Goal: Task Accomplishment & Management: Manage account settings

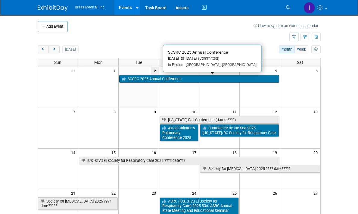
click at [200, 76] on link "SCSRC 2025 Annual Conference" at bounding box center [199, 79] width 160 height 8
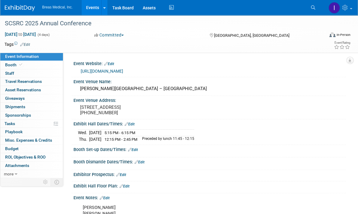
click at [137, 152] on link "Edit" at bounding box center [133, 150] width 10 height 4
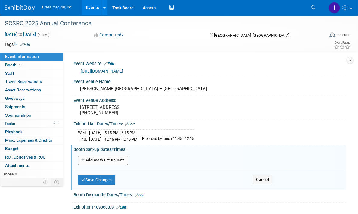
click at [118, 164] on button "Add Another Booth Set-up Date" at bounding box center [103, 160] width 50 height 9
select select "8"
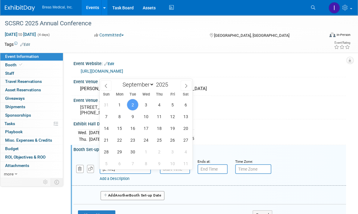
click at [133, 174] on input "Sep 2, 2025" at bounding box center [125, 169] width 51 height 10
click at [146, 105] on span "3" at bounding box center [146, 105] width 12 height 12
type input "Sep 3, 2025"
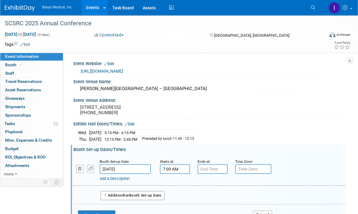
click at [185, 173] on input "7:00 AM" at bounding box center [175, 169] width 30 height 10
click at [170, 201] on span "07" at bounding box center [173, 196] width 11 height 11
click at [172, 190] on td "12" at bounding box center [171, 184] width 19 height 16
click at [224, 197] on button "AM" at bounding box center [227, 196] width 11 height 10
type input "12:00 PM"
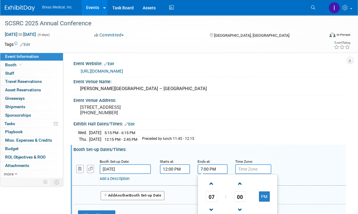
click at [216, 174] on input "7:00 PM" at bounding box center [213, 169] width 30 height 10
click at [215, 202] on span "07" at bounding box center [211, 196] width 11 height 11
click at [225, 199] on td "05" at bounding box center [228, 200] width 19 height 16
type input "5:00 PM"
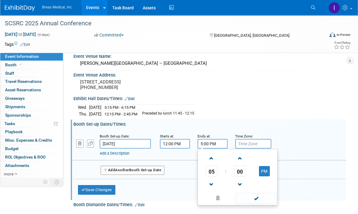
scroll to position [60, 0]
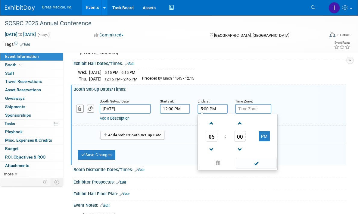
click at [309, 160] on div "Booth Set-up Date: Sep 3, 2025 Starts at: 12:00 PM Ends at: 5:00 PM 05 : 00 PM …" at bounding box center [210, 128] width 273 height 72
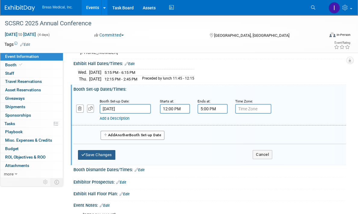
click at [105, 159] on button "Save Changes" at bounding box center [96, 155] width 37 height 10
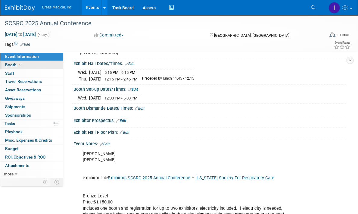
click at [12, 66] on span "Booth" at bounding box center [14, 64] width 18 height 5
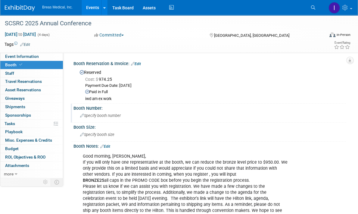
click at [120, 115] on span "Specify booth number" at bounding box center [100, 115] width 41 height 5
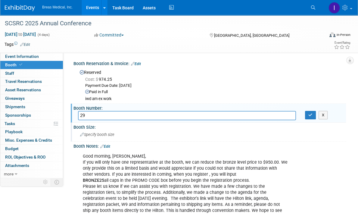
type input "29"
click at [103, 133] on span "Specify booth size" at bounding box center [97, 134] width 34 height 5
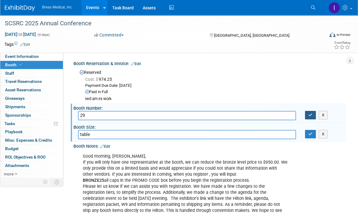
type input "table"
click at [311, 114] on icon "button" at bounding box center [311, 115] width 4 height 4
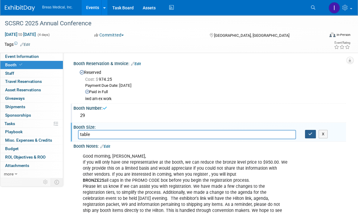
drag, startPoint x: 310, startPoint y: 132, endPoint x: 354, endPoint y: 137, distance: 44.2
click at [311, 132] on icon "button" at bounding box center [311, 134] width 4 height 4
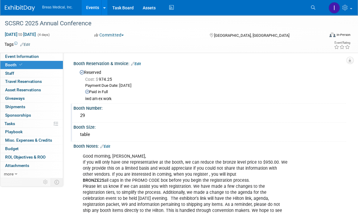
click at [90, 9] on link "Events" at bounding box center [93, 7] width 22 height 15
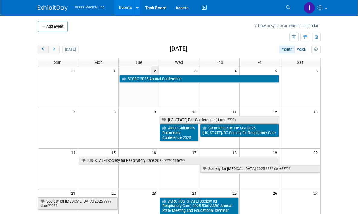
click at [41, 50] on span "prev" at bounding box center [43, 50] width 5 height 4
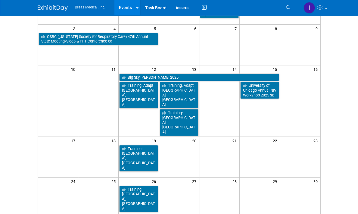
scroll to position [90, 0]
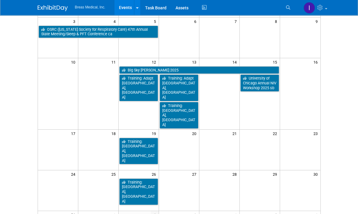
click at [316, 170] on td "30" at bounding box center [300, 174] width 40 height 8
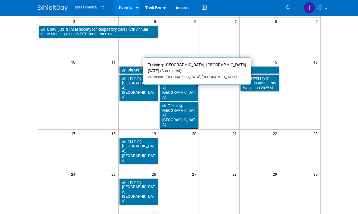
click at [187, 102] on link "Training: [GEOGRAPHIC_DATA], [GEOGRAPHIC_DATA]" at bounding box center [179, 115] width 39 height 27
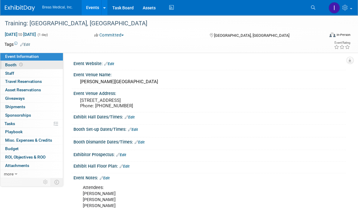
click at [12, 66] on span "Booth" at bounding box center [14, 64] width 19 height 5
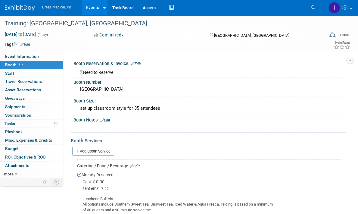
click at [141, 63] on link "Edit" at bounding box center [136, 64] width 10 height 4
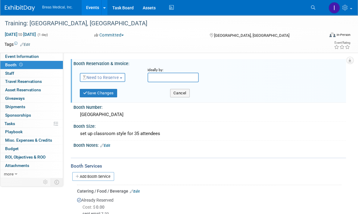
click at [106, 76] on span "Need to Reserve" at bounding box center [101, 77] width 36 height 5
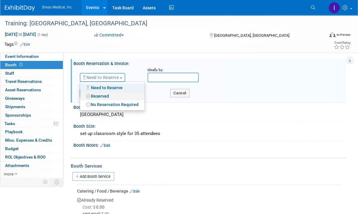
click at [101, 95] on link "Reserved" at bounding box center [112, 96] width 64 height 8
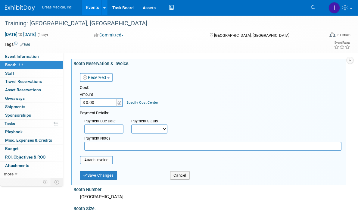
click at [159, 127] on select "Not Paid Yet Partially Paid Paid in Full" at bounding box center [149, 128] width 36 height 9
select select "1"
click at [131, 124] on select "Not Paid Yet Partially Paid Paid in Full" at bounding box center [149, 128] width 36 height 9
click at [109, 146] on input "text" at bounding box center [212, 146] width 257 height 9
type input "on iwd amex"
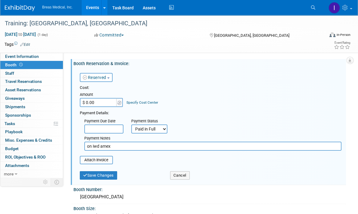
click at [106, 100] on input "$ 0.00" at bounding box center [99, 102] width 38 height 9
type input "$ 5,424.34"
click at [230, 85] on div "Cost:" at bounding box center [211, 88] width 262 height 6
click at [108, 174] on button "Save Changes" at bounding box center [98, 175] width 37 height 8
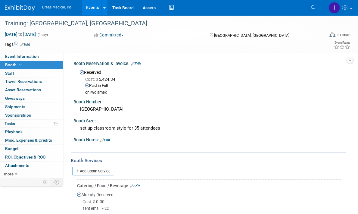
click at [337, 161] on div "Booth Services" at bounding box center [208, 160] width 275 height 7
click at [13, 54] on link "Event Information" at bounding box center [31, 56] width 63 height 8
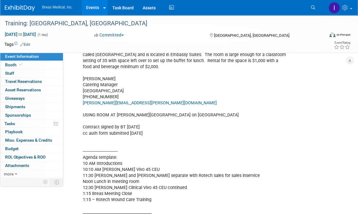
scroll to position [481, 0]
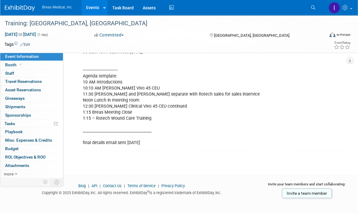
click at [89, 5] on link "Events" at bounding box center [93, 7] width 22 height 15
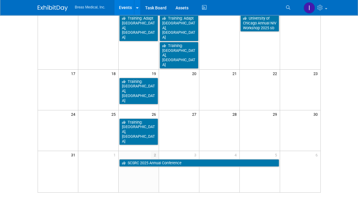
scroll to position [151, 0]
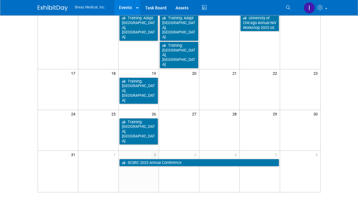
click at [308, 110] on td at bounding box center [300, 130] width 40 height 41
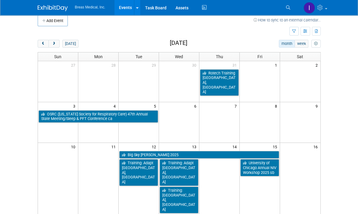
scroll to position [0, 0]
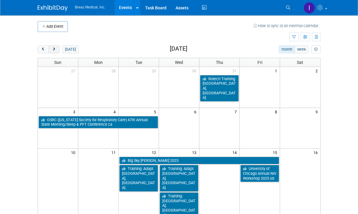
click at [52, 50] on span "next" at bounding box center [54, 50] width 5 height 4
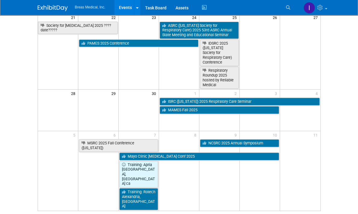
scroll to position [181, 0]
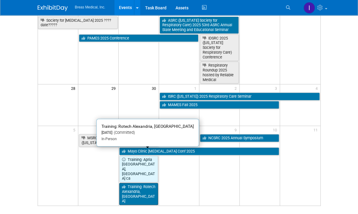
click at [132, 183] on link "Training: Rotech Alexandria, [GEOGRAPHIC_DATA]" at bounding box center [138, 194] width 39 height 22
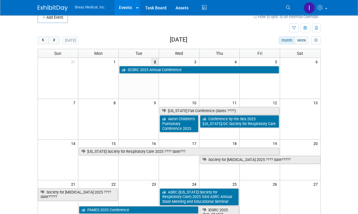
scroll to position [0, 0]
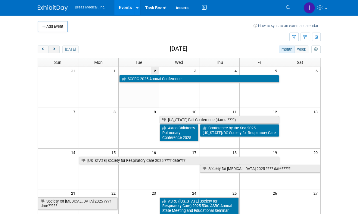
click at [49, 46] on button "next" at bounding box center [54, 50] width 11 height 8
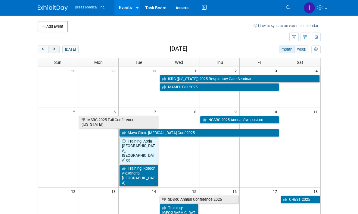
click at [52, 48] on span "next" at bounding box center [54, 50] width 5 height 4
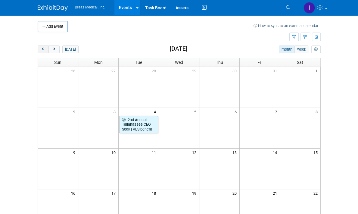
click at [38, 52] on button "prev" at bounding box center [43, 50] width 11 height 8
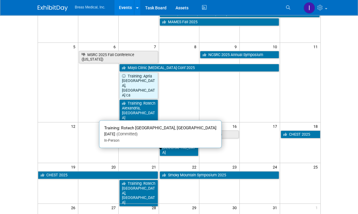
scroll to position [60, 0]
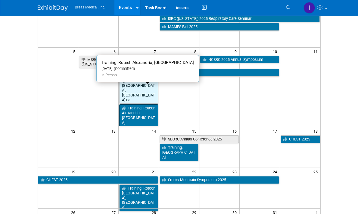
click at [129, 104] on link "Training: Rotech Alexandria, [GEOGRAPHIC_DATA]" at bounding box center [138, 115] width 39 height 22
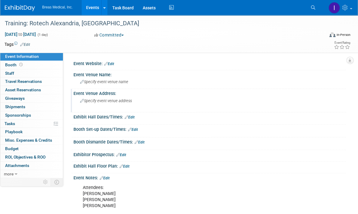
click at [312, 109] on div "Event Venue Address: Specify event venue address" at bounding box center [208, 100] width 275 height 23
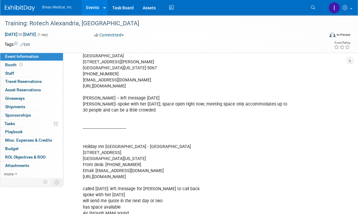
scroll to position [548, 0]
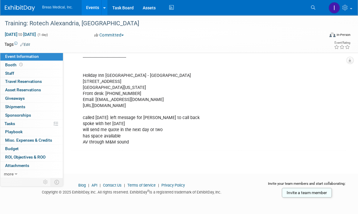
drag, startPoint x: 192, startPoint y: 132, endPoint x: 241, endPoint y: 116, distance: 51.8
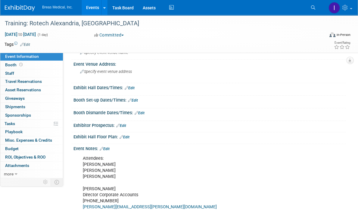
scroll to position [0, 0]
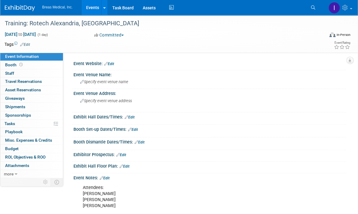
click at [89, 4] on link "Events" at bounding box center [93, 7] width 22 height 15
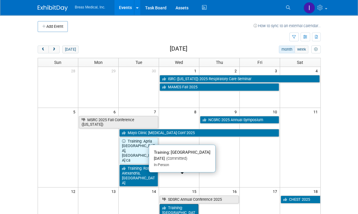
click at [179, 204] on link "Training: [GEOGRAPHIC_DATA]" at bounding box center [179, 212] width 39 height 17
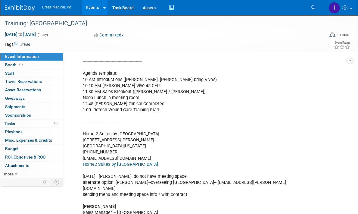
scroll to position [216, 0]
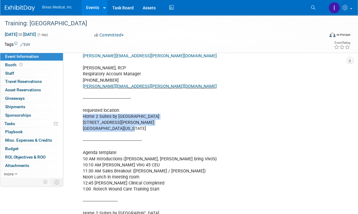
drag, startPoint x: 134, startPoint y: 127, endPoint x: 80, endPoint y: 117, distance: 54.7
click at [80, 117] on div "Attendees: [PERSON_NAME] [PERSON_NAME] Director Corporate Accounts [PHONE_NUMBE…" at bounding box center [185, 198] width 213 height 466
copy div "Home 2 Suites by [GEOGRAPHIC_DATA] [STREET_ADDRESS][PERSON_NAME][US_STATE]"
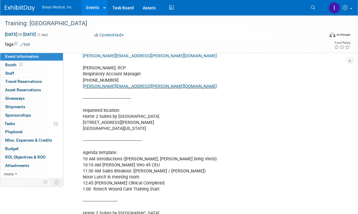
click at [322, 191] on div "Attendees: [PERSON_NAME] [PERSON_NAME] Director Corporate Accounts [PHONE_NUMBE…" at bounding box center [210, 198] width 273 height 468
